Goal: Find specific page/section: Find specific page/section

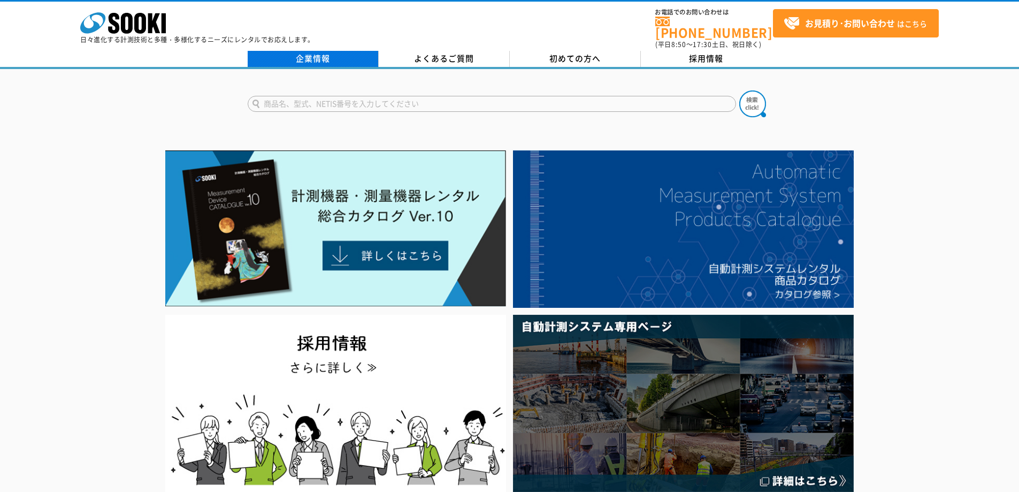
click at [315, 52] on link "企業情報" at bounding box center [313, 59] width 131 height 16
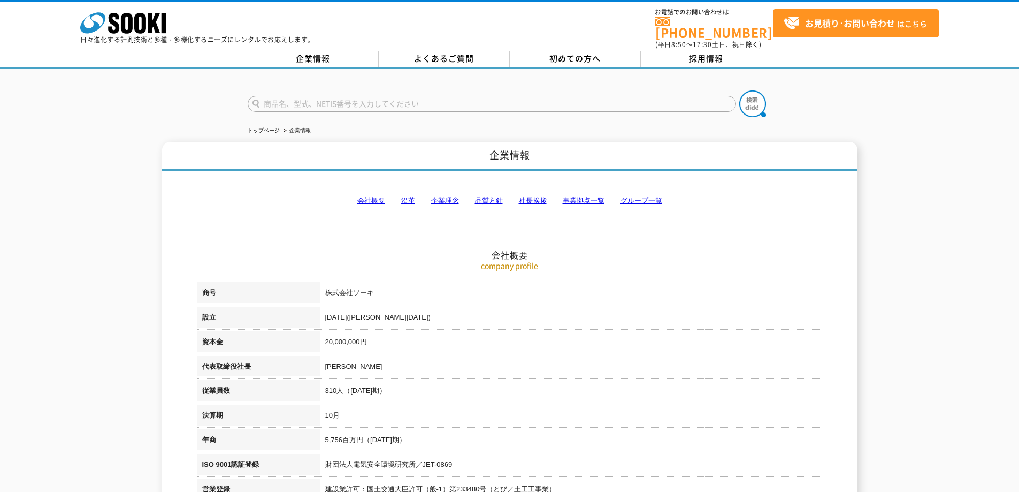
click at [592, 196] on link "事業拠点一覧" at bounding box center [584, 200] width 42 height 8
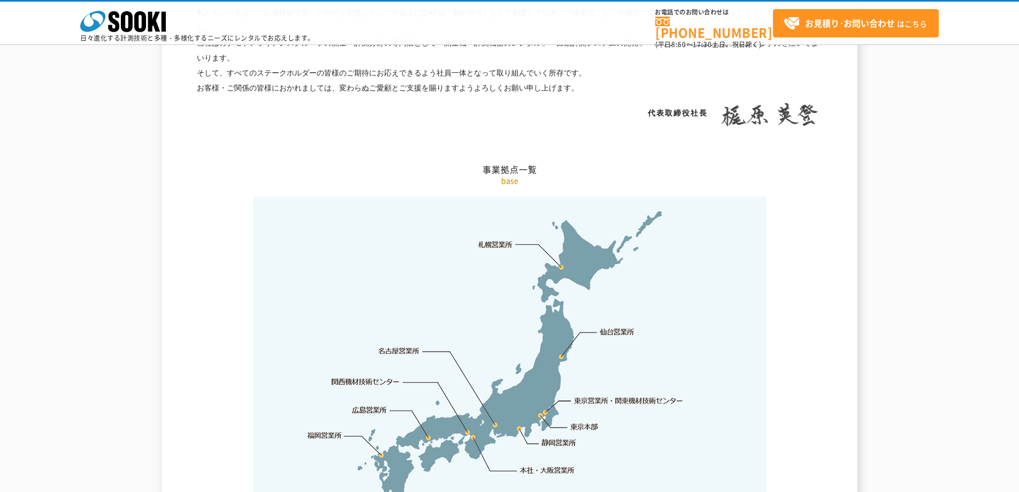
scroll to position [2148, 0]
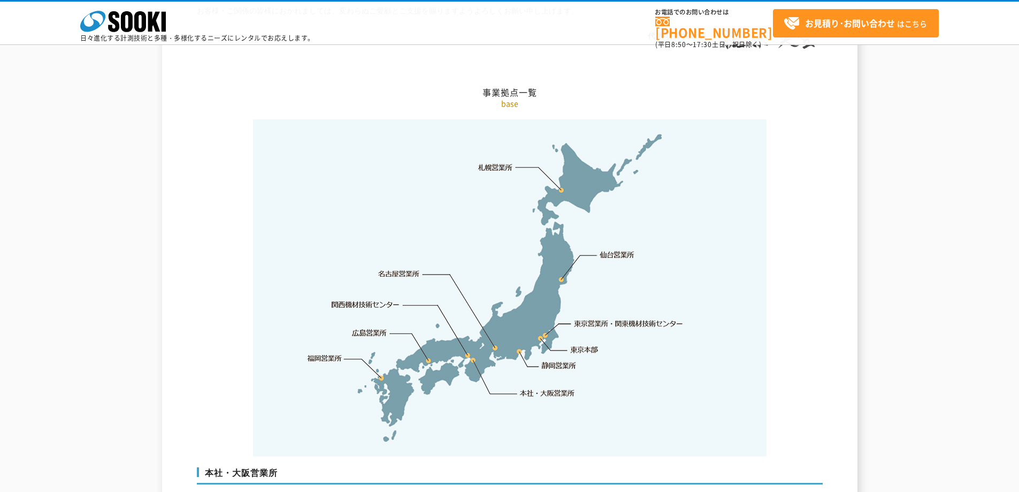
click at [374, 327] on link "広島営業所" at bounding box center [369, 332] width 35 height 11
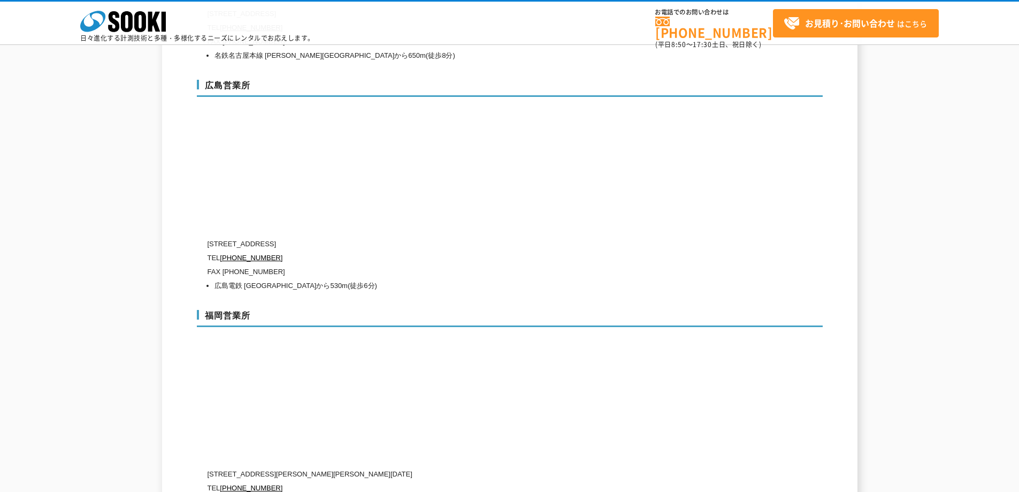
scroll to position [3871, 0]
